Goal: Task Accomplishment & Management: Complete application form

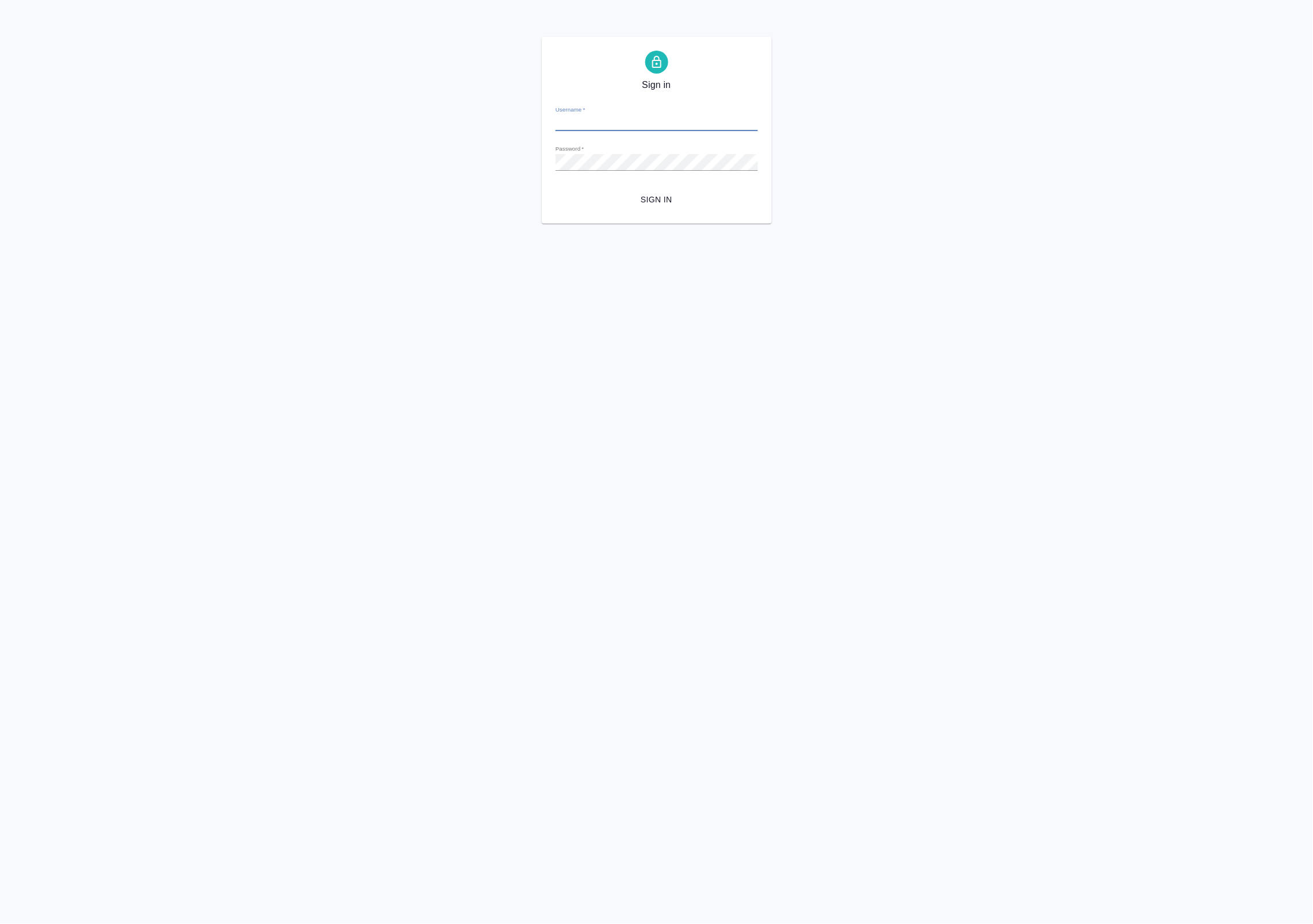
type input "a.badanyan@awatera.com"
click at [648, 197] on span "Sign in" at bounding box center [656, 200] width 184 height 15
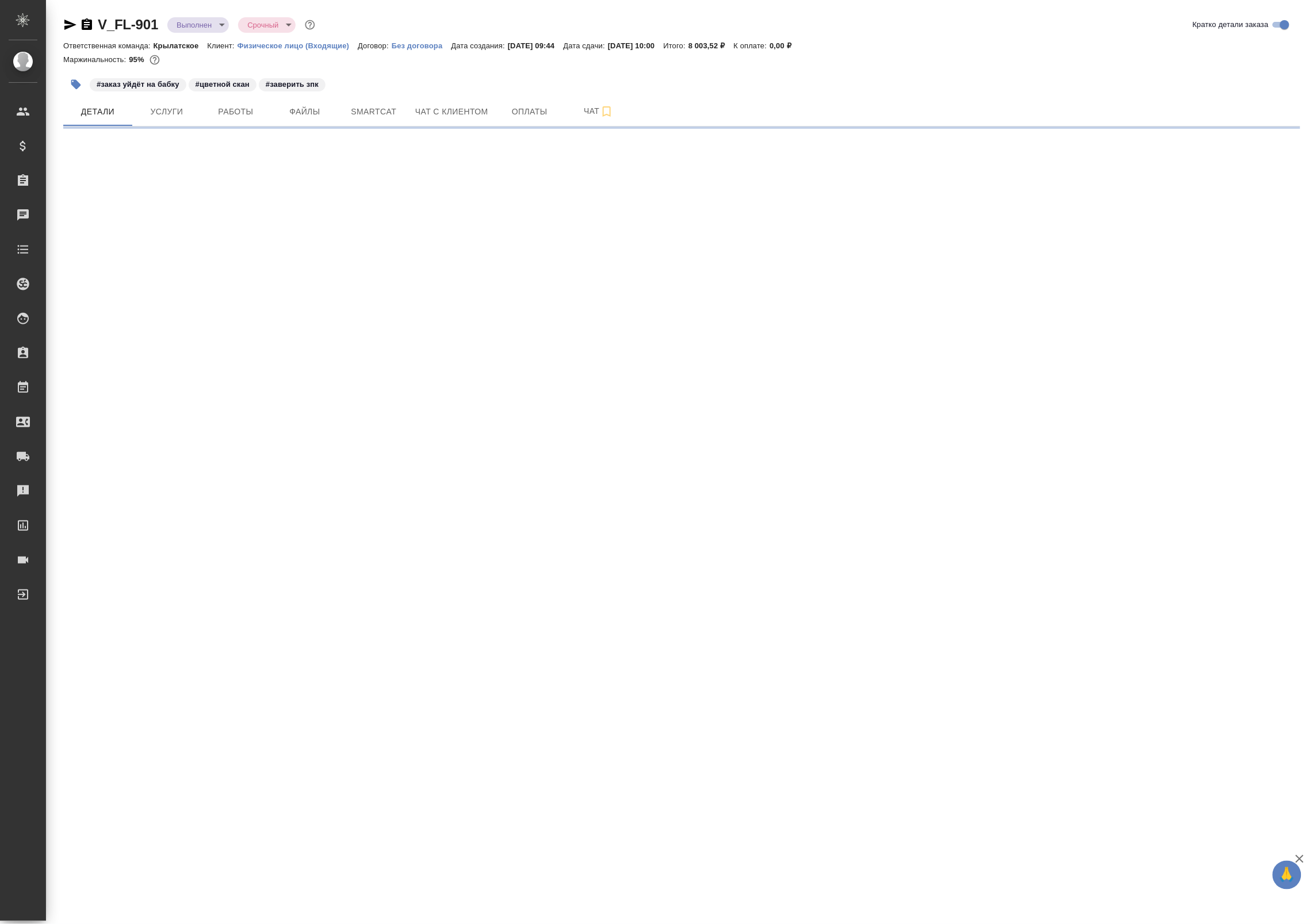
select select "RU"
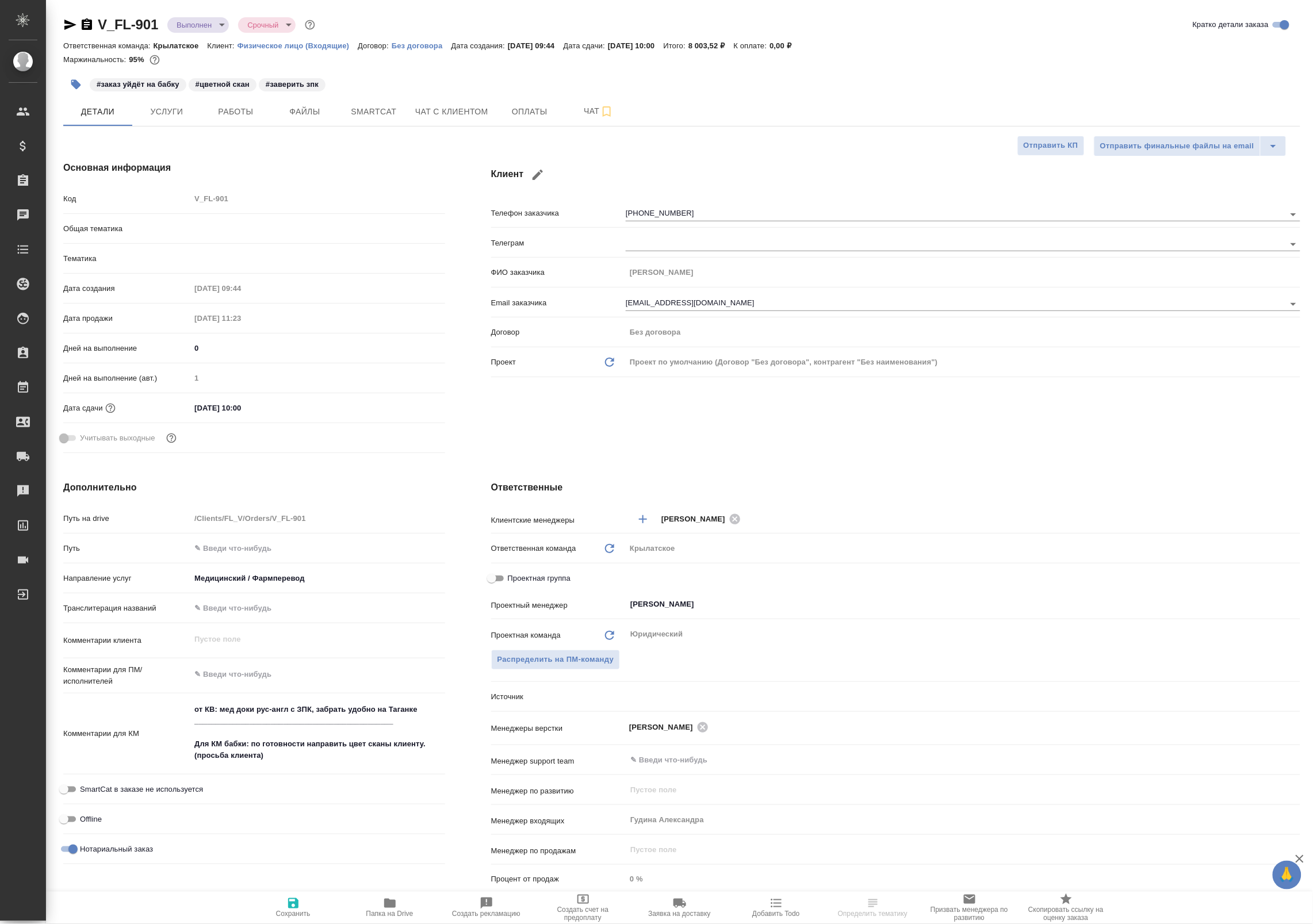
type textarea "x"
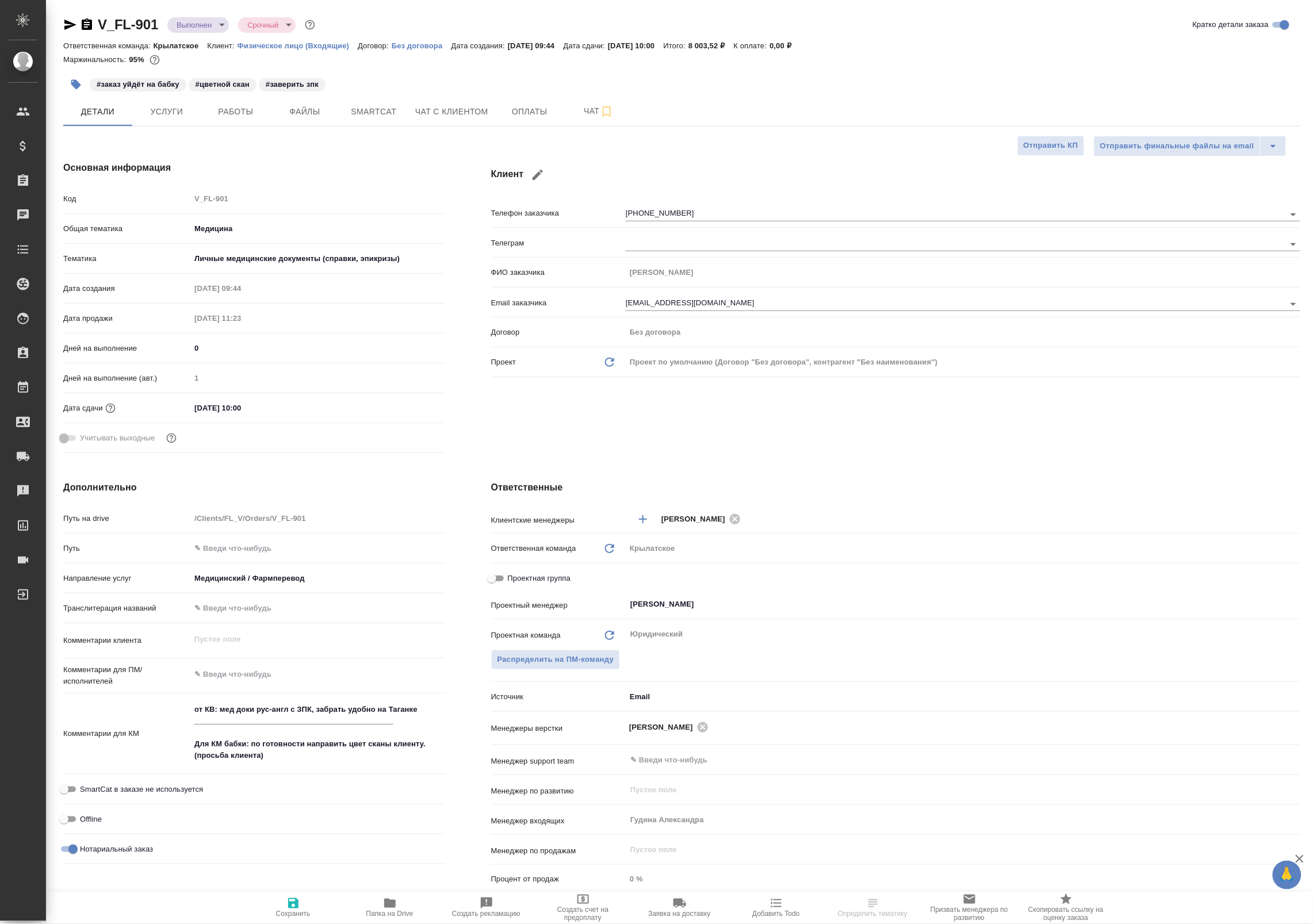
type textarea "x"
click at [392, 906] on icon "button" at bounding box center [390, 904] width 11 height 9
type textarea "x"
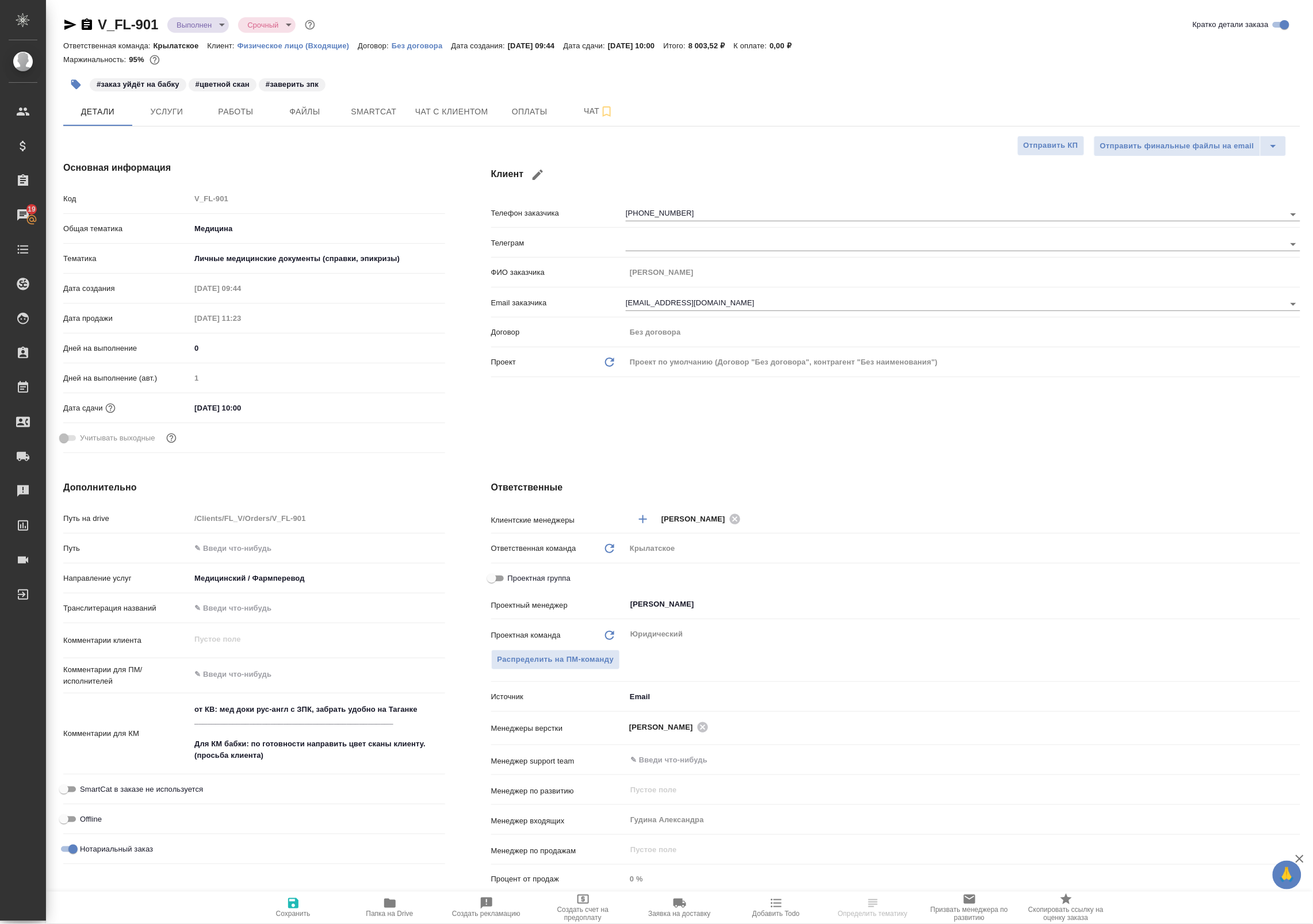
select select "RU"
type textarea "x"
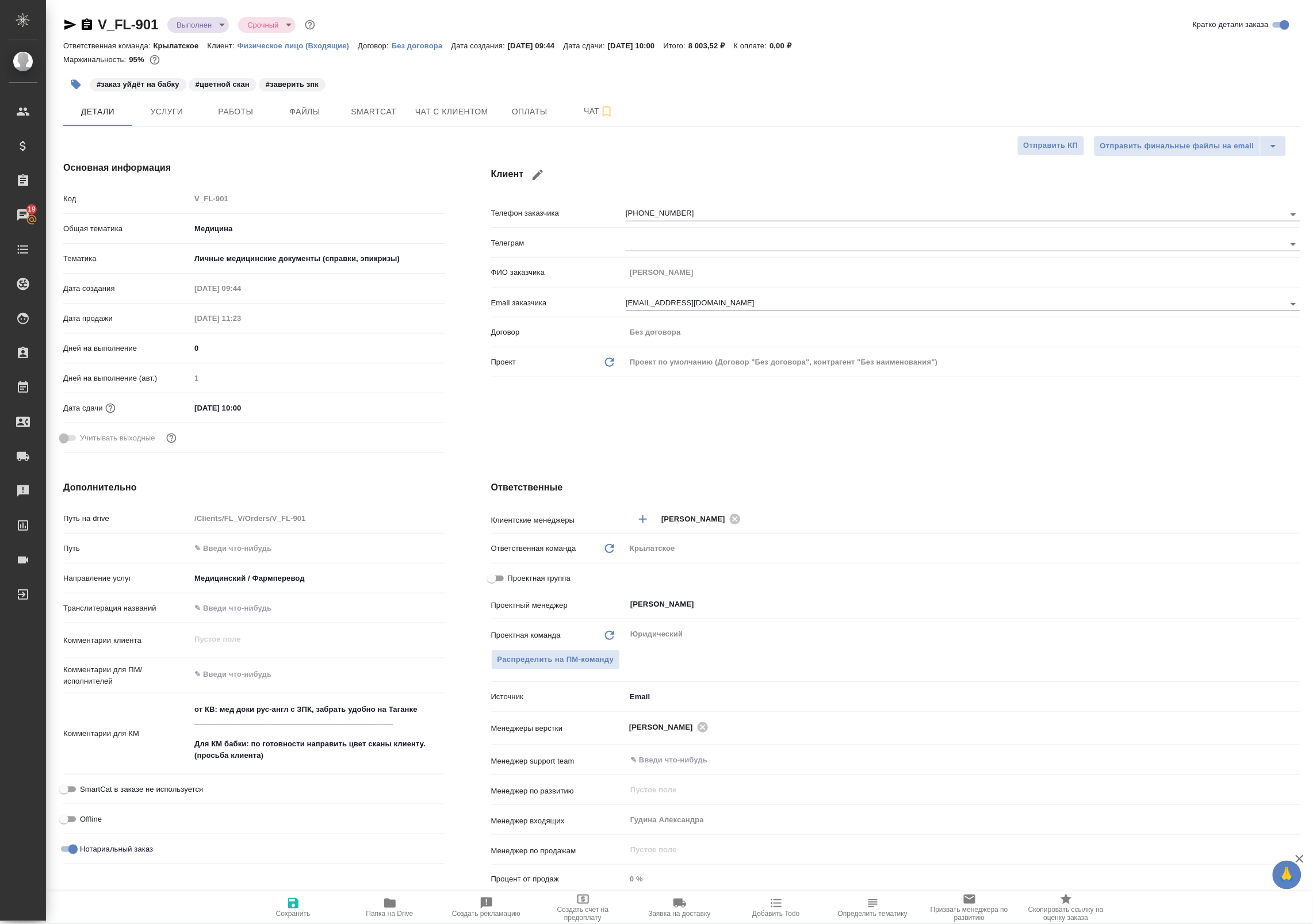
type textarea "x"
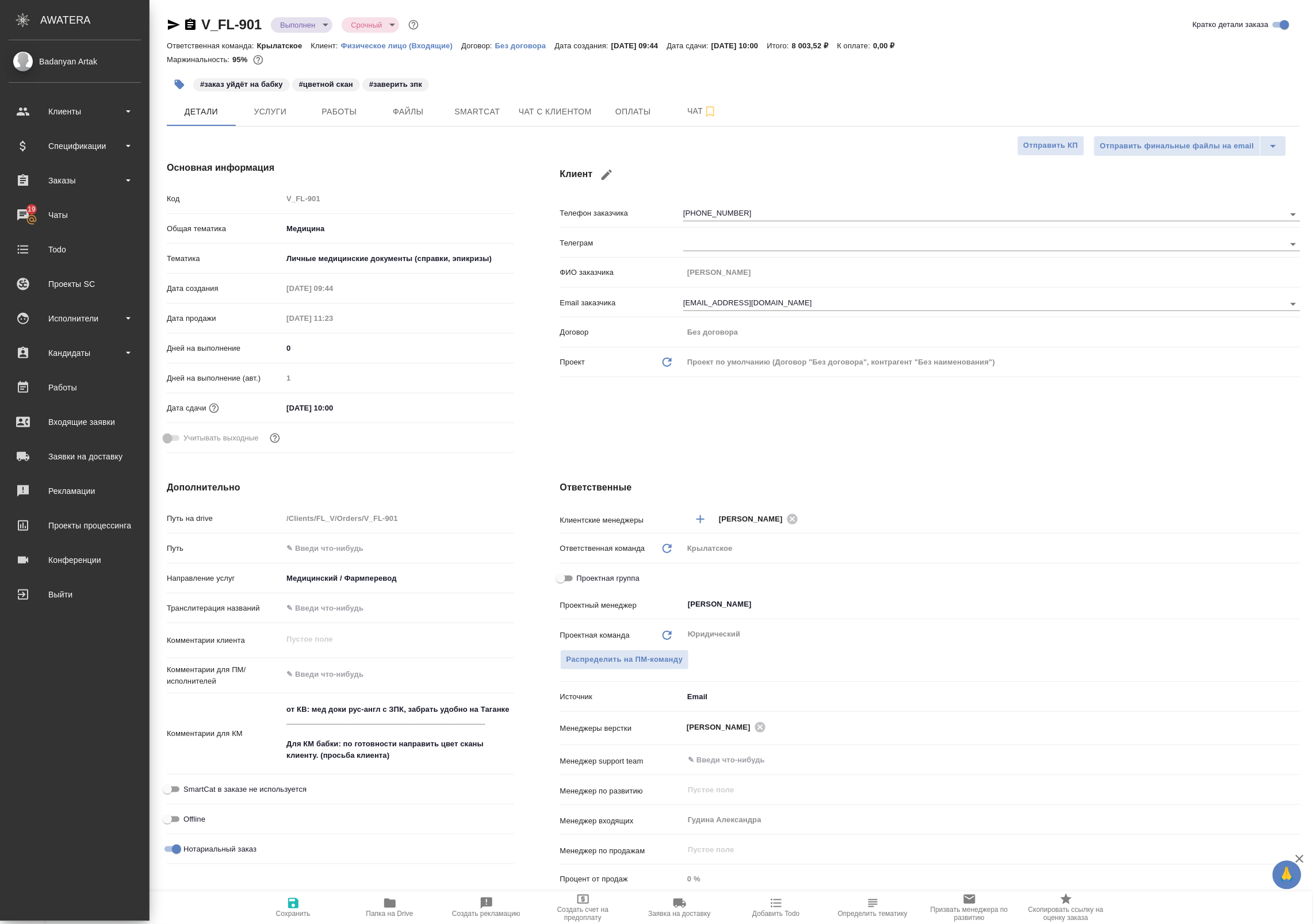
type textarea "x"
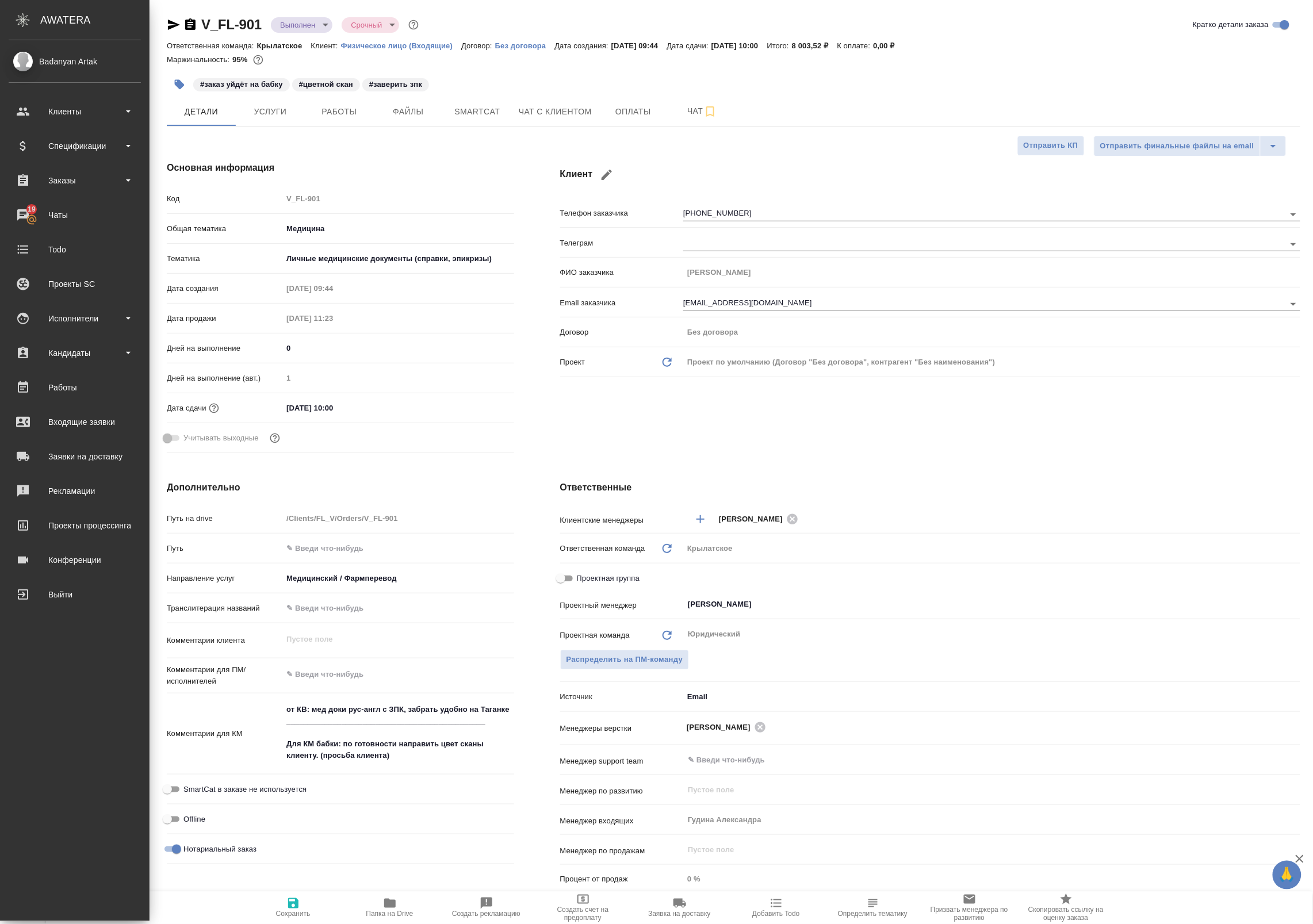
type textarea "x"
